Goal: Task Accomplishment & Management: Complete application form

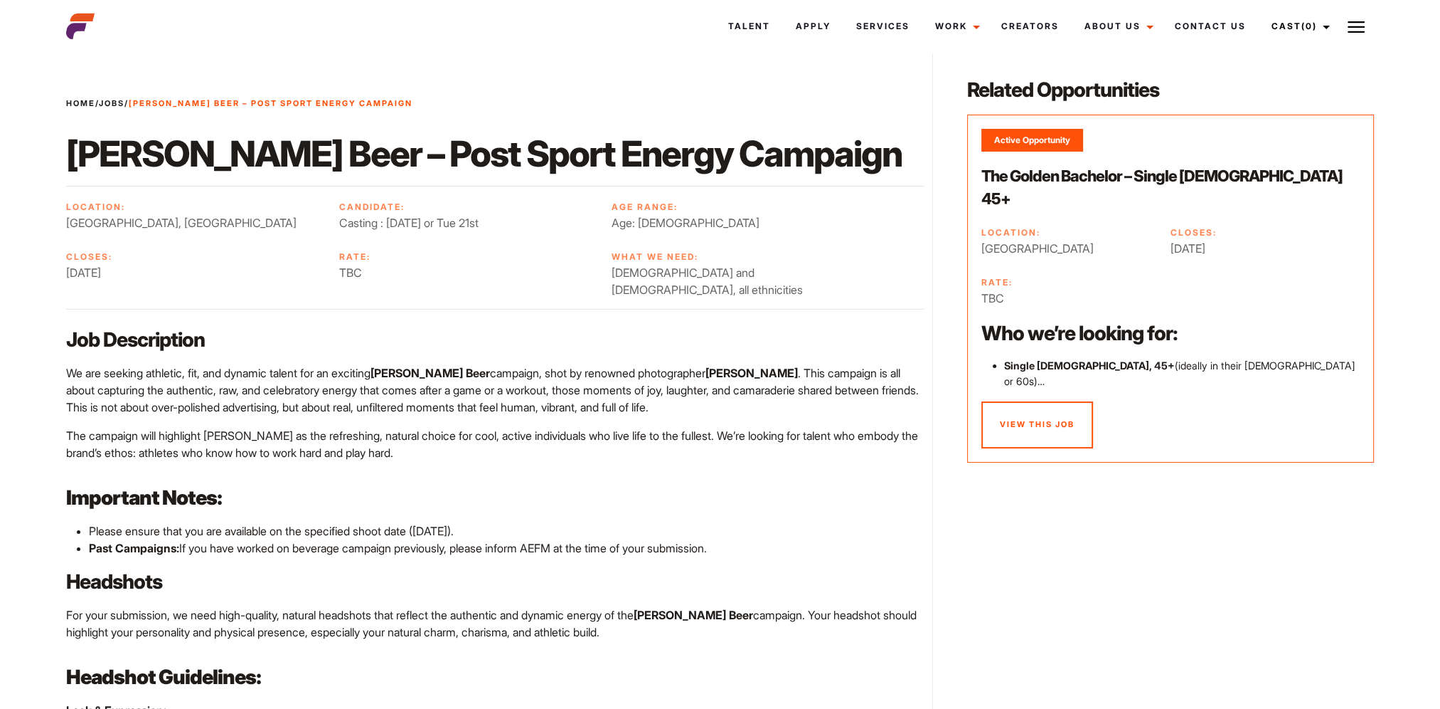
scroll to position [142, 0]
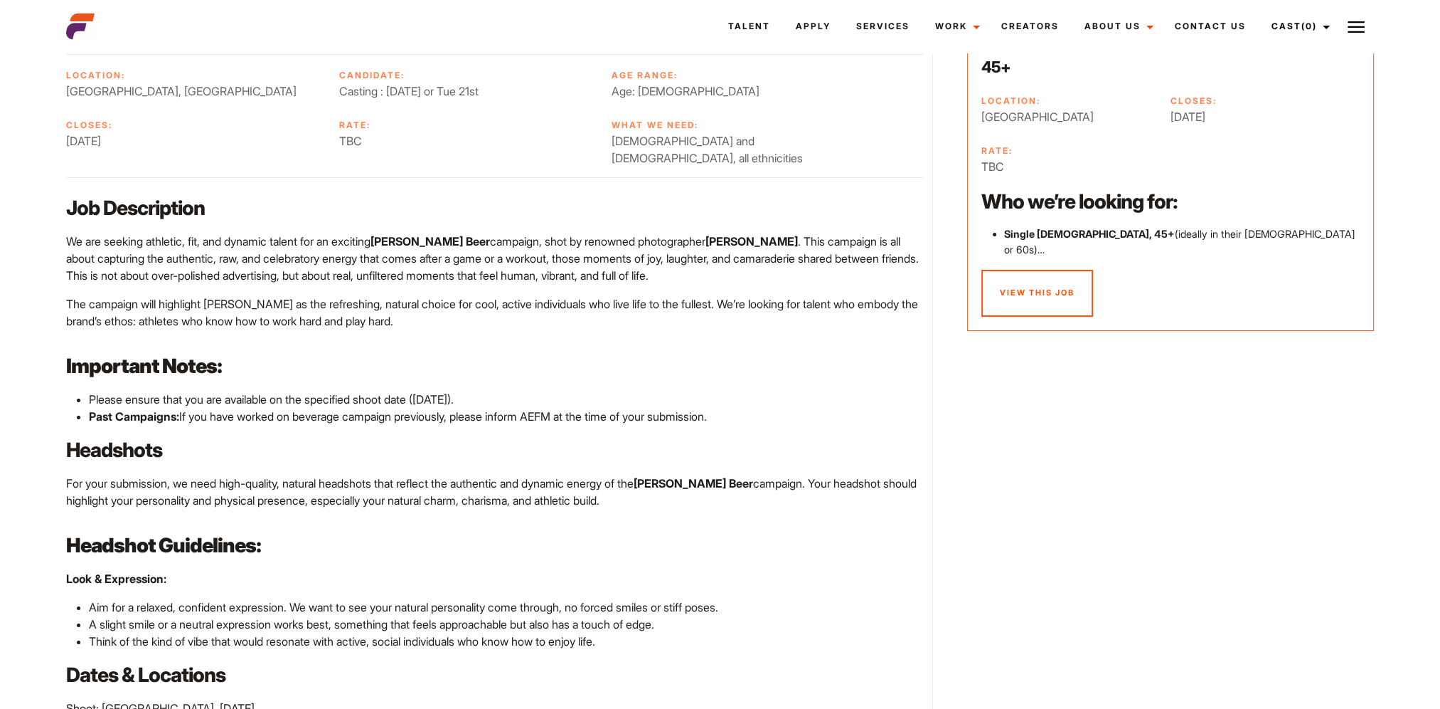
click at [435, 436] on p "Headshots" at bounding box center [495, 449] width 858 height 27
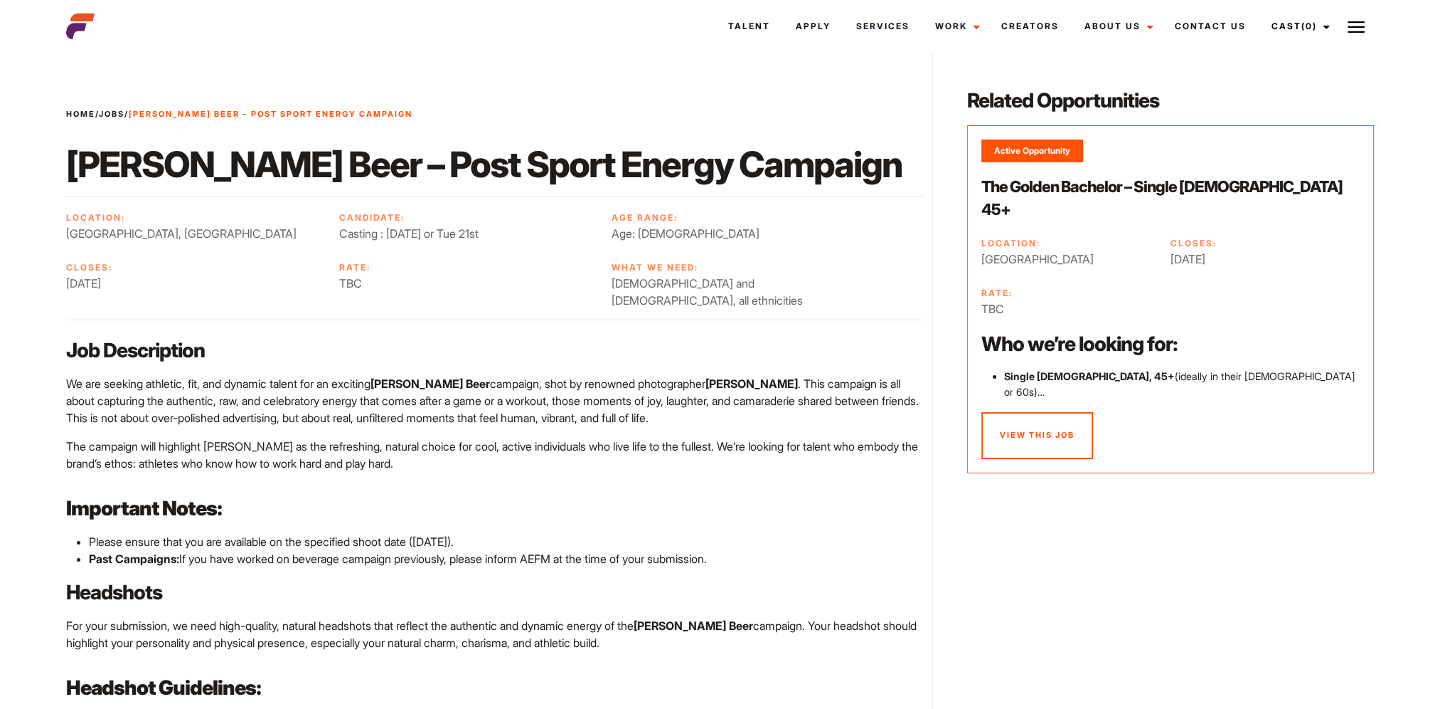
click at [320, 336] on p "Job Description" at bounding box center [495, 349] width 858 height 27
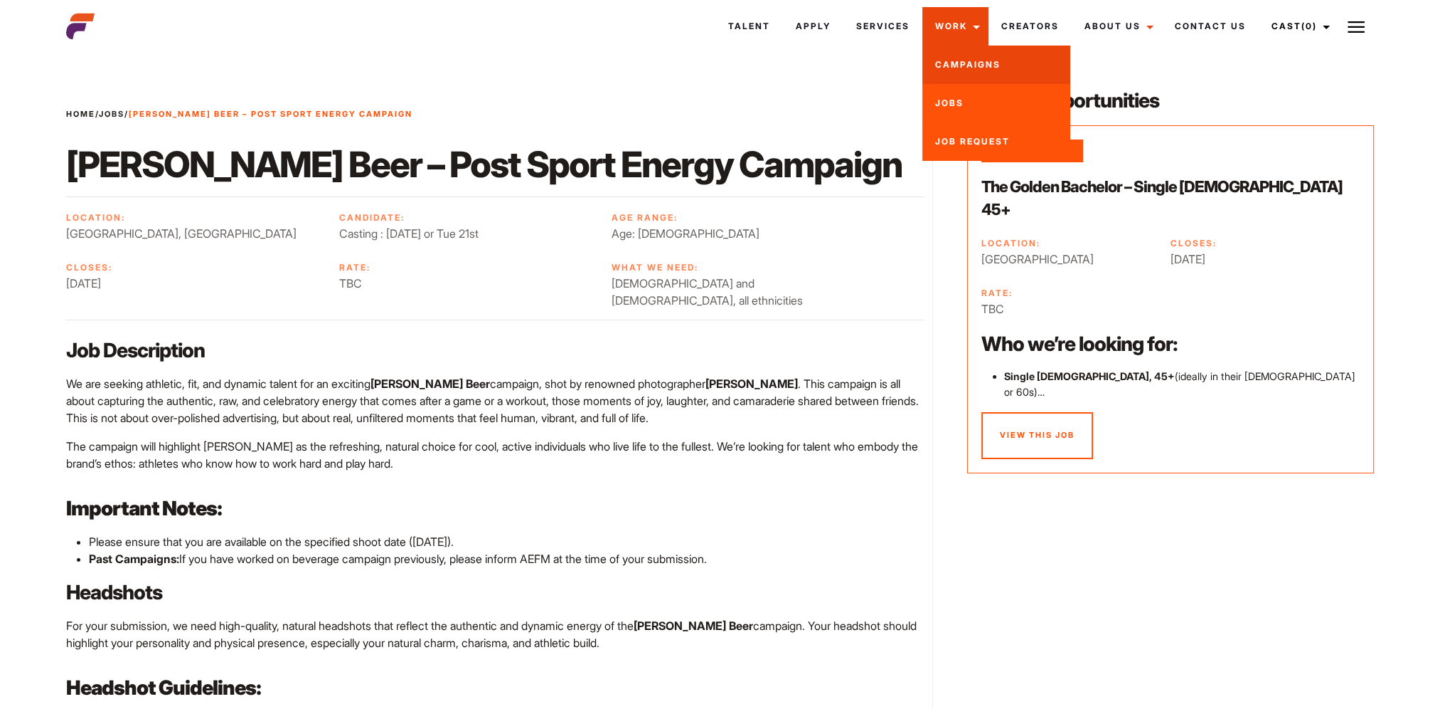
click at [960, 60] on link "Campaigns" at bounding box center [997, 65] width 148 height 38
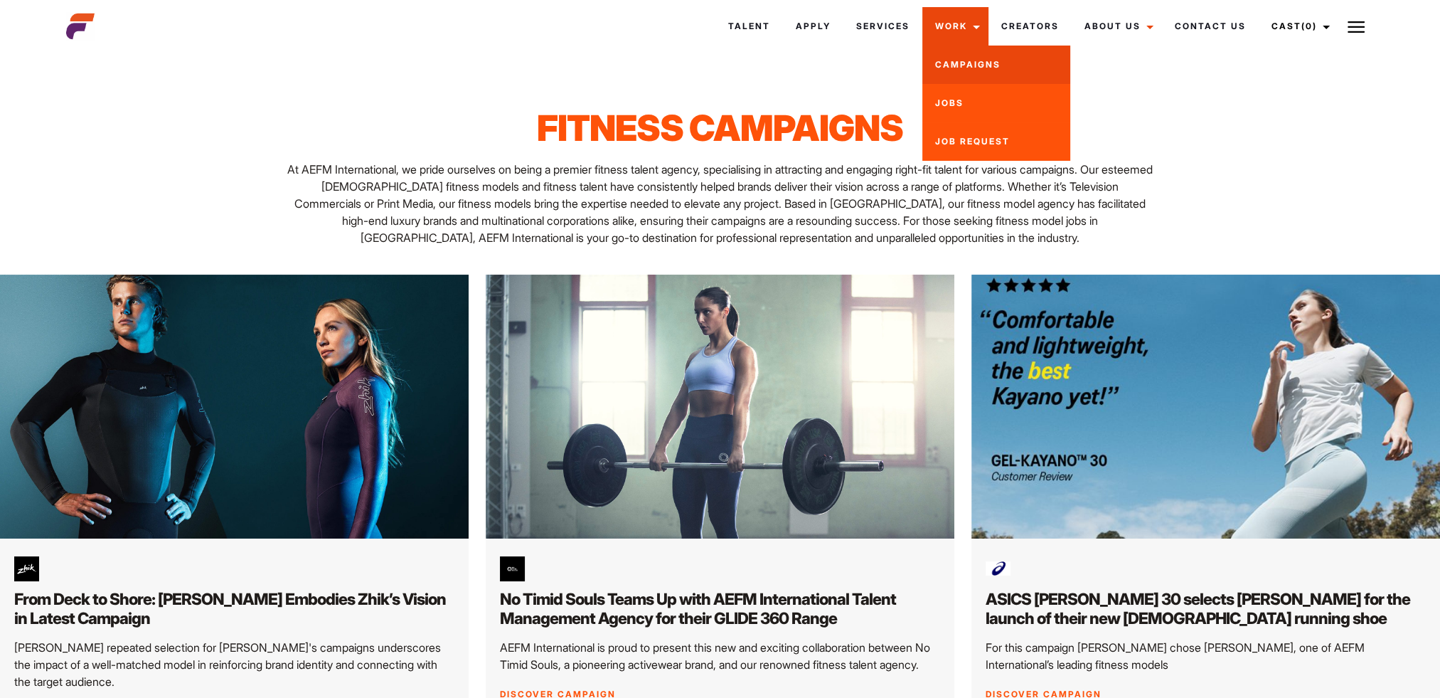
click at [993, 69] on link "Campaigns" at bounding box center [997, 65] width 148 height 38
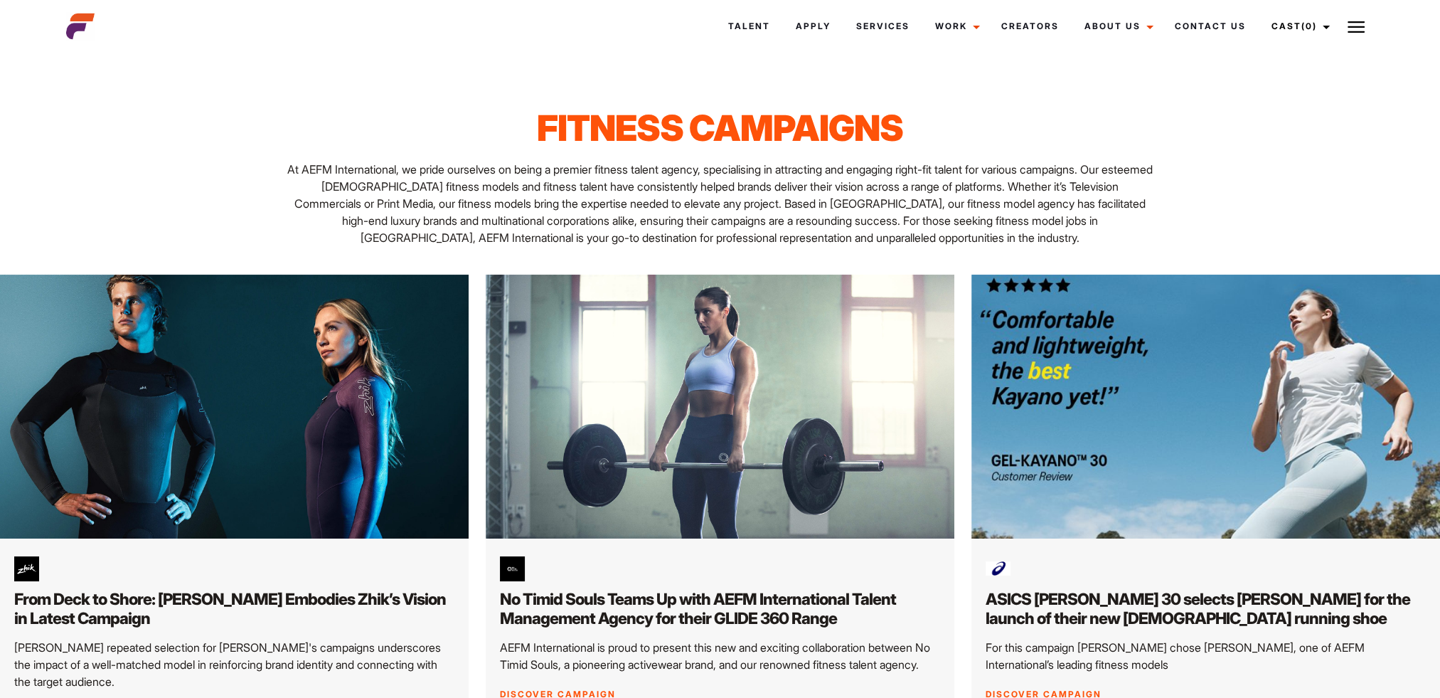
click at [426, 188] on p "At AEFM International, we pride ourselves on being a premier fitness talent age…" at bounding box center [720, 203] width 866 height 85
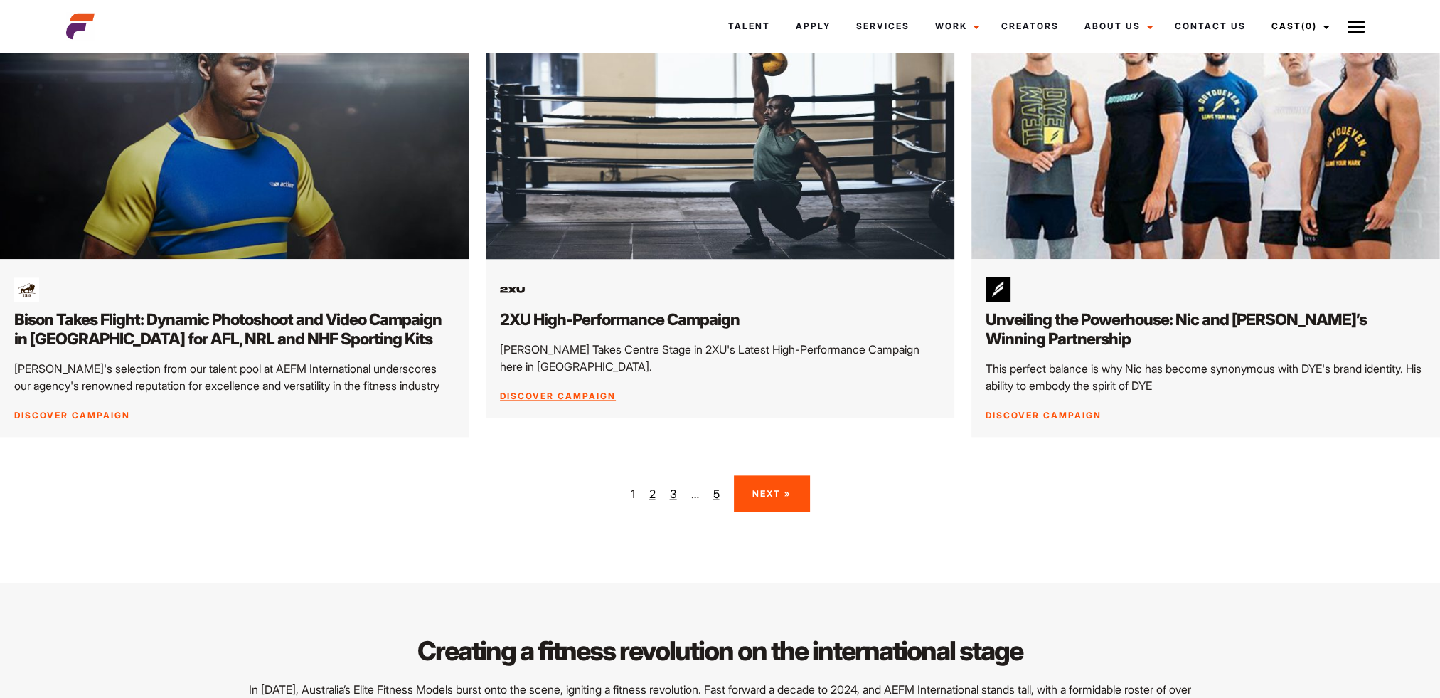
scroll to position [2205, 0]
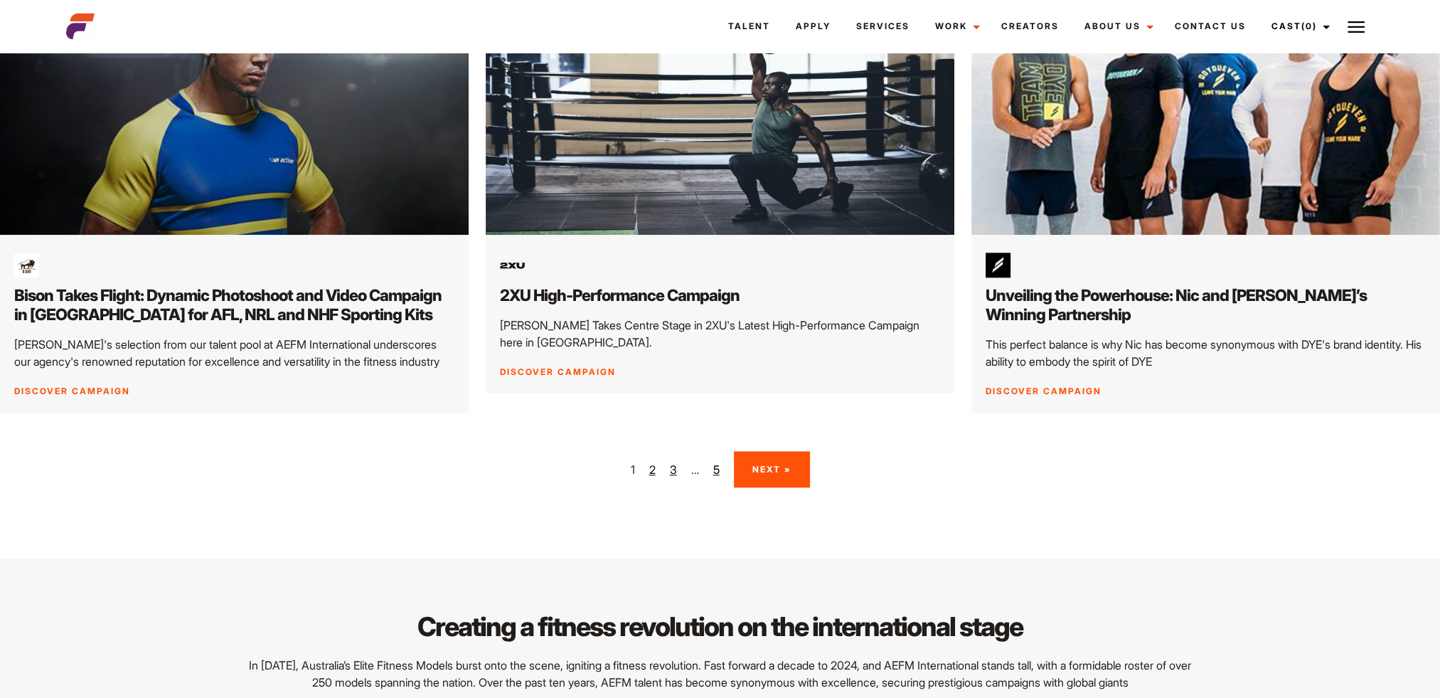
click at [1017, 451] on nav "1 2 3 … 5 Next »" at bounding box center [720, 469] width 1440 height 36
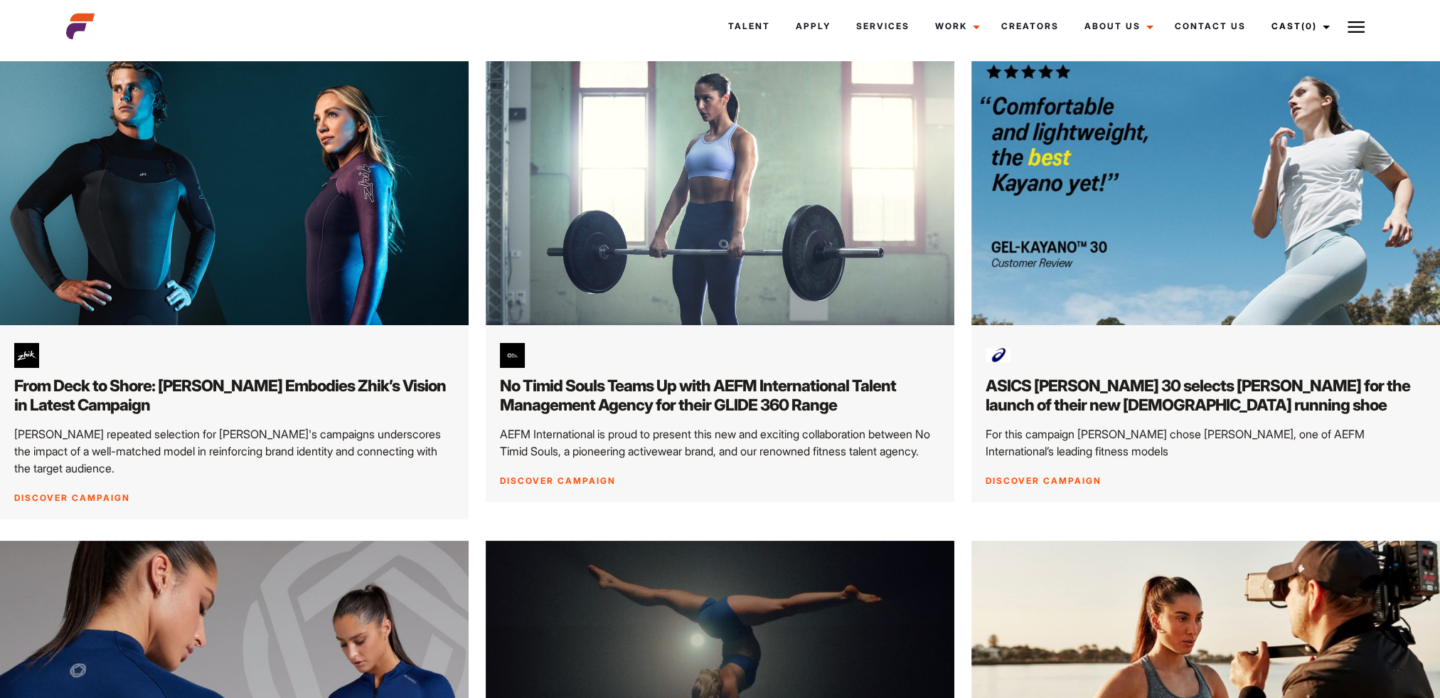
scroll to position [0, 0]
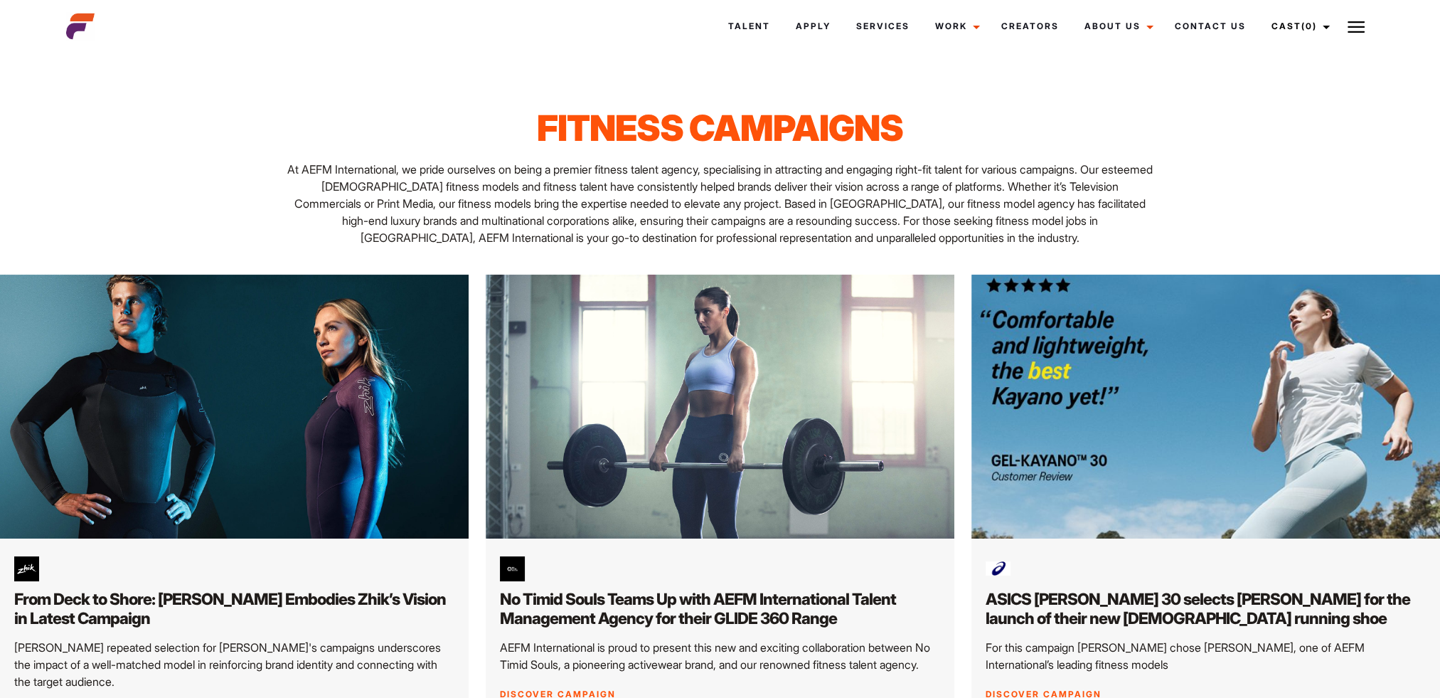
click at [787, 194] on p "At AEFM International, we pride ourselves on being a premier fitness talent age…" at bounding box center [720, 203] width 866 height 85
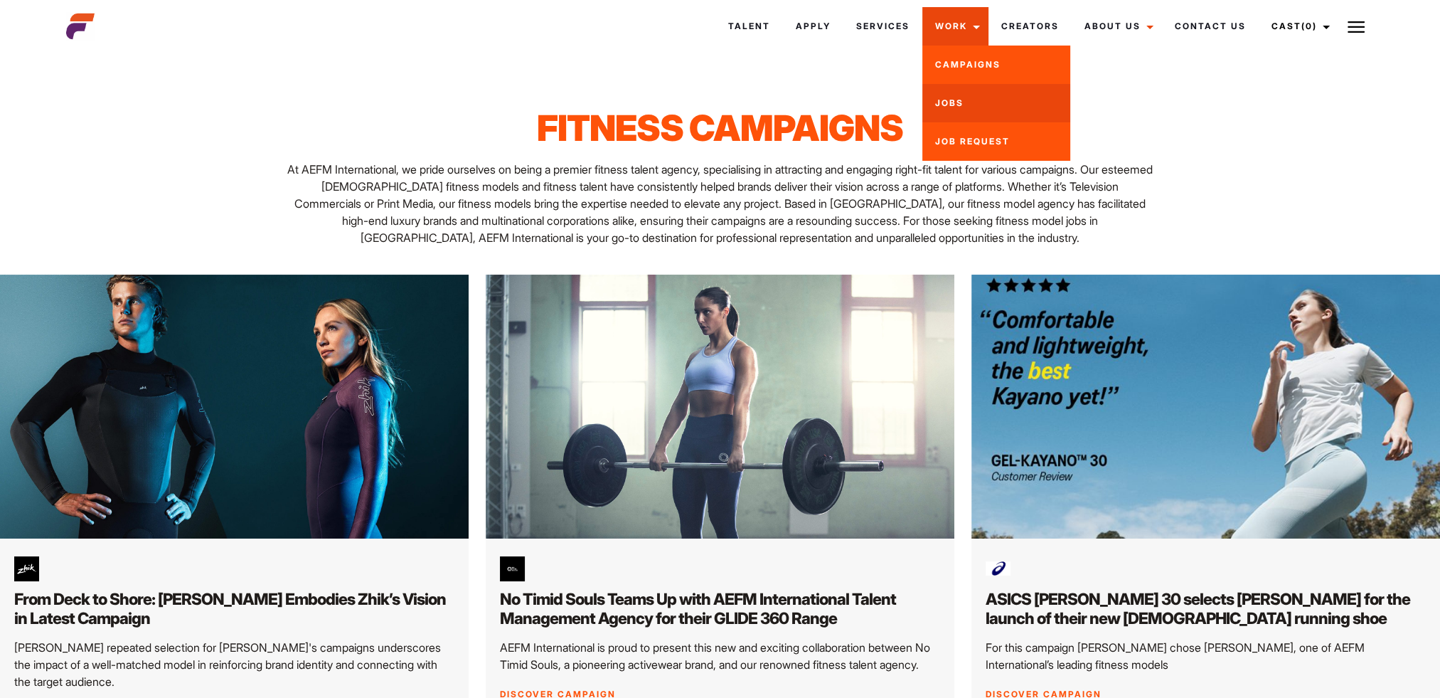
click at [967, 112] on link "Jobs" at bounding box center [997, 103] width 148 height 38
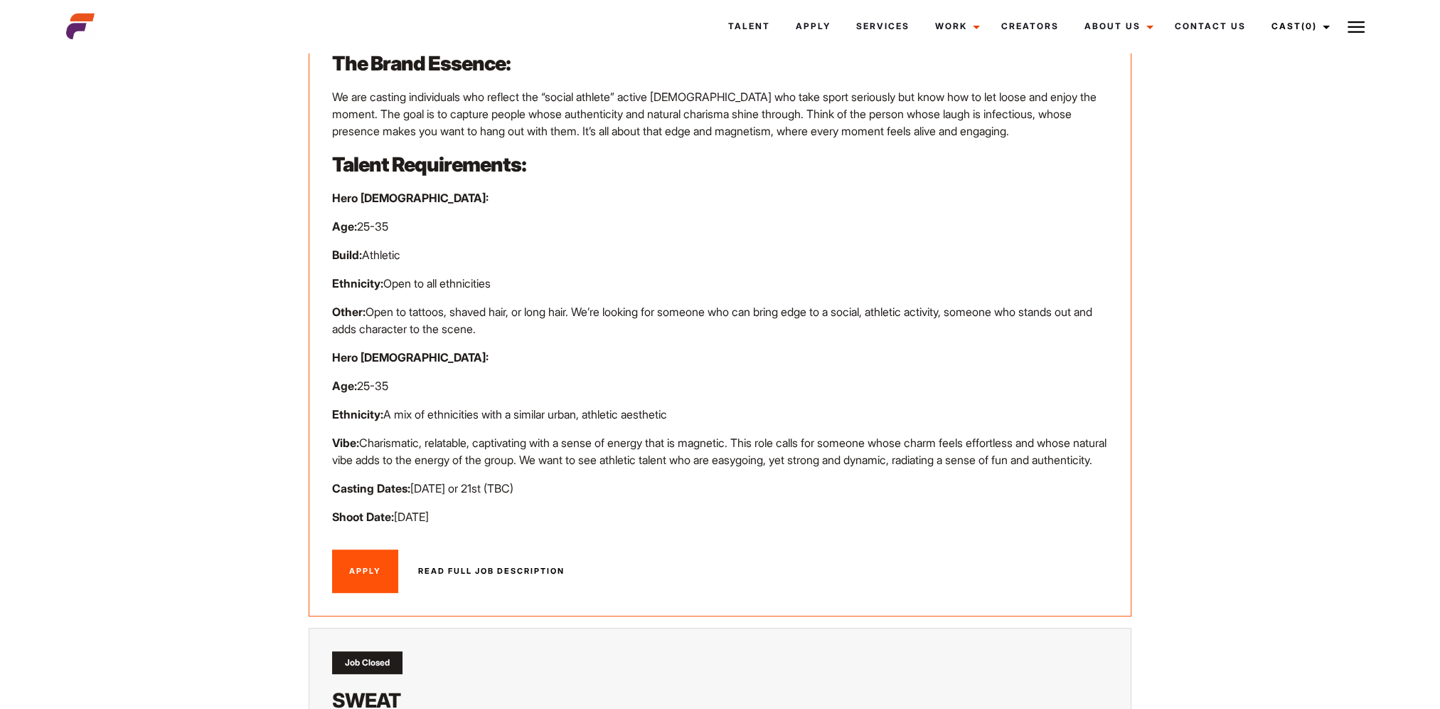
scroll to position [854, 0]
click at [497, 566] on link "Read full job description" at bounding box center [491, 572] width 181 height 44
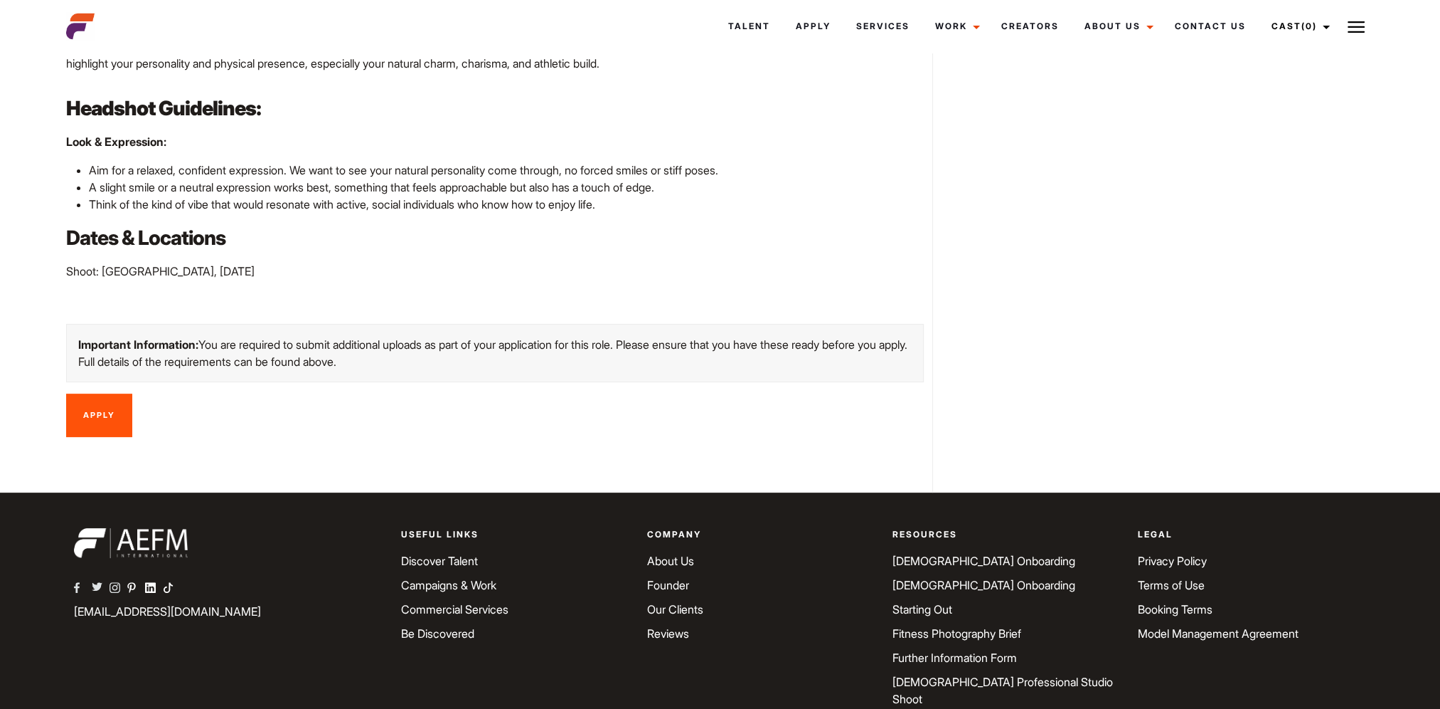
scroll to position [638, 0]
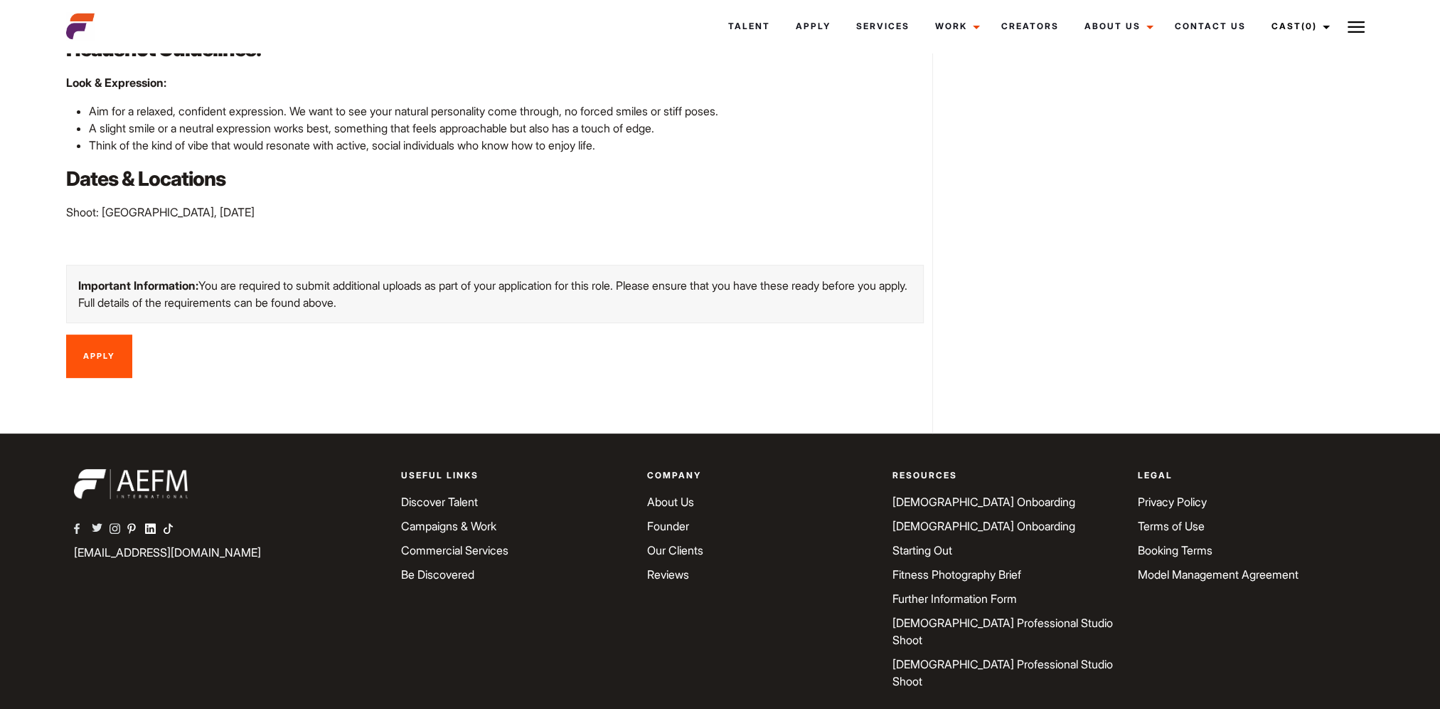
click at [102, 339] on link "Apply" at bounding box center [99, 356] width 66 height 44
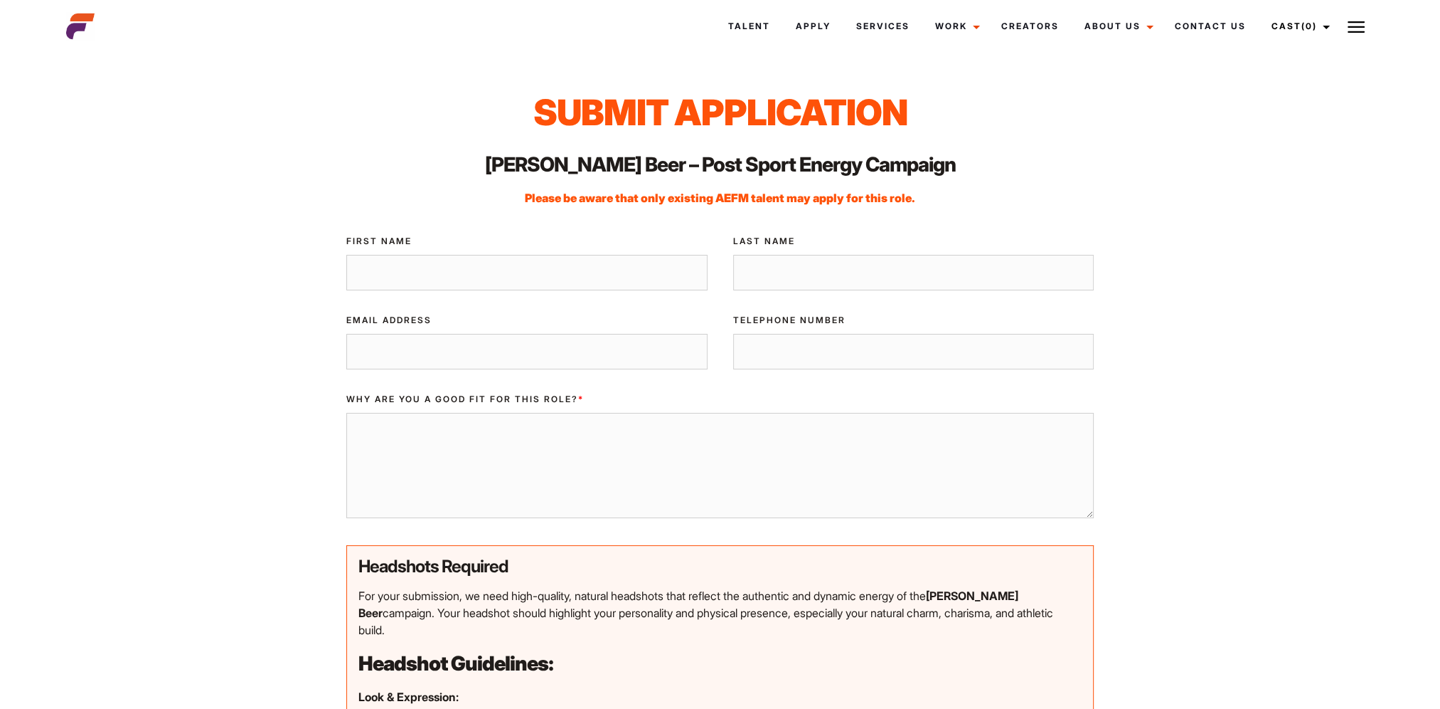
click at [1199, 290] on div "Submit Application [PERSON_NAME] Beer – Post Sport Energy Campaign Please be aw…" at bounding box center [720, 654] width 1325 height 1127
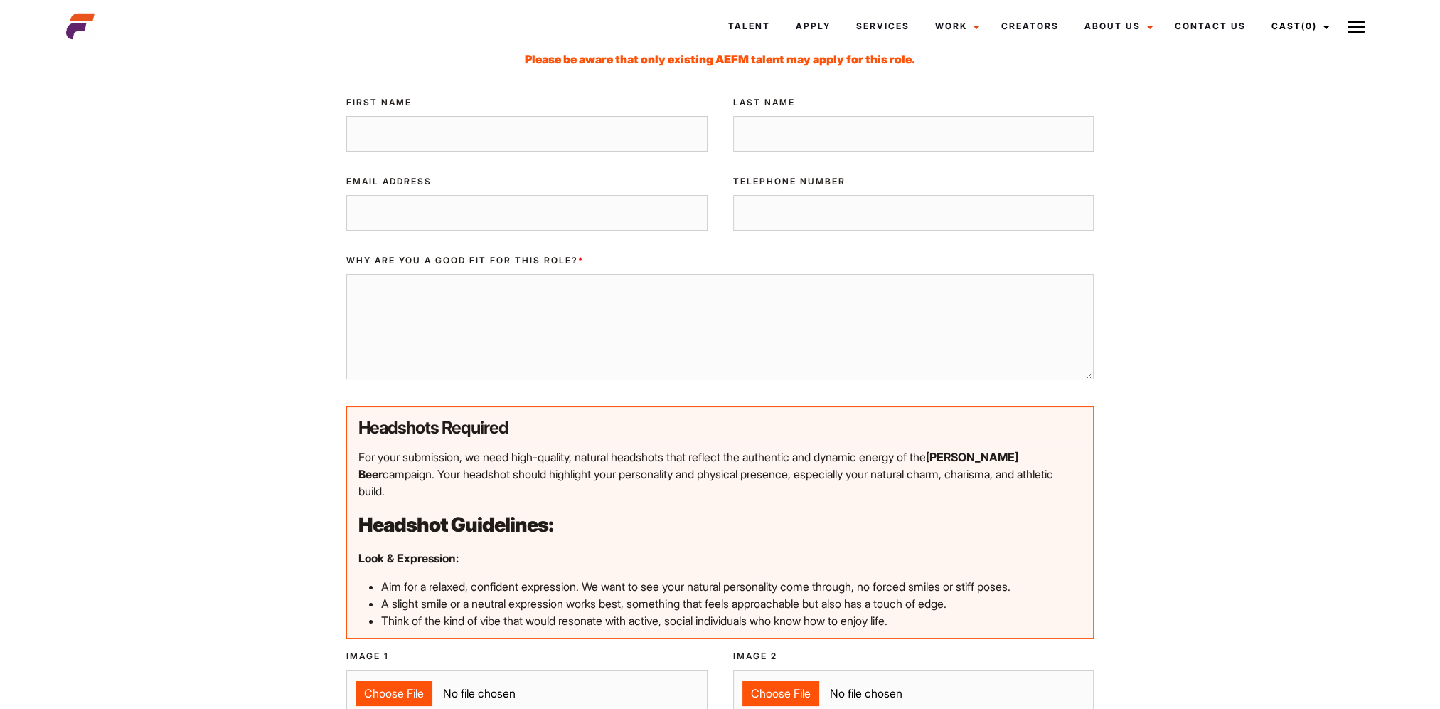
scroll to position [213, 0]
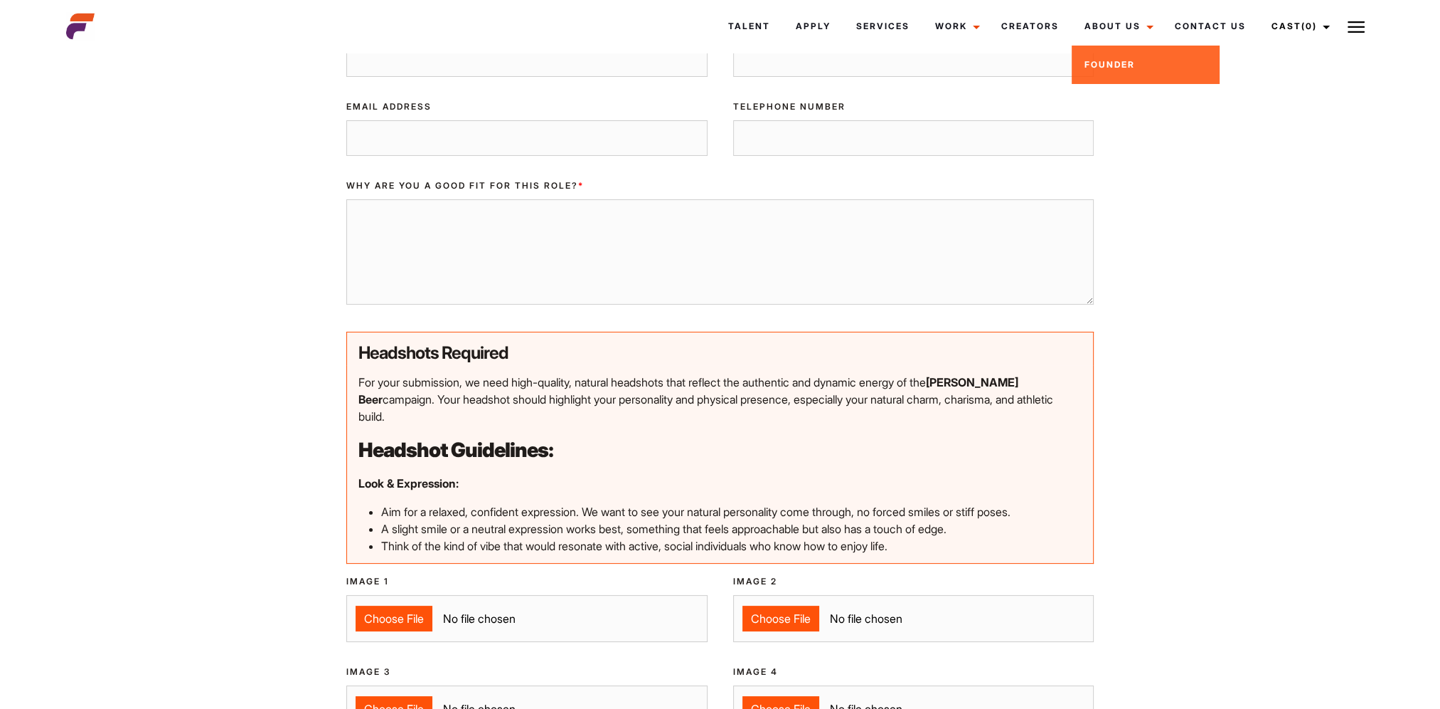
click at [1354, 260] on div "Submit Application [PERSON_NAME] Beer – Post Sport Energy Campaign Please be aw…" at bounding box center [720, 441] width 1325 height 1127
